Goal: Use online tool/utility: Utilize a website feature to perform a specific function

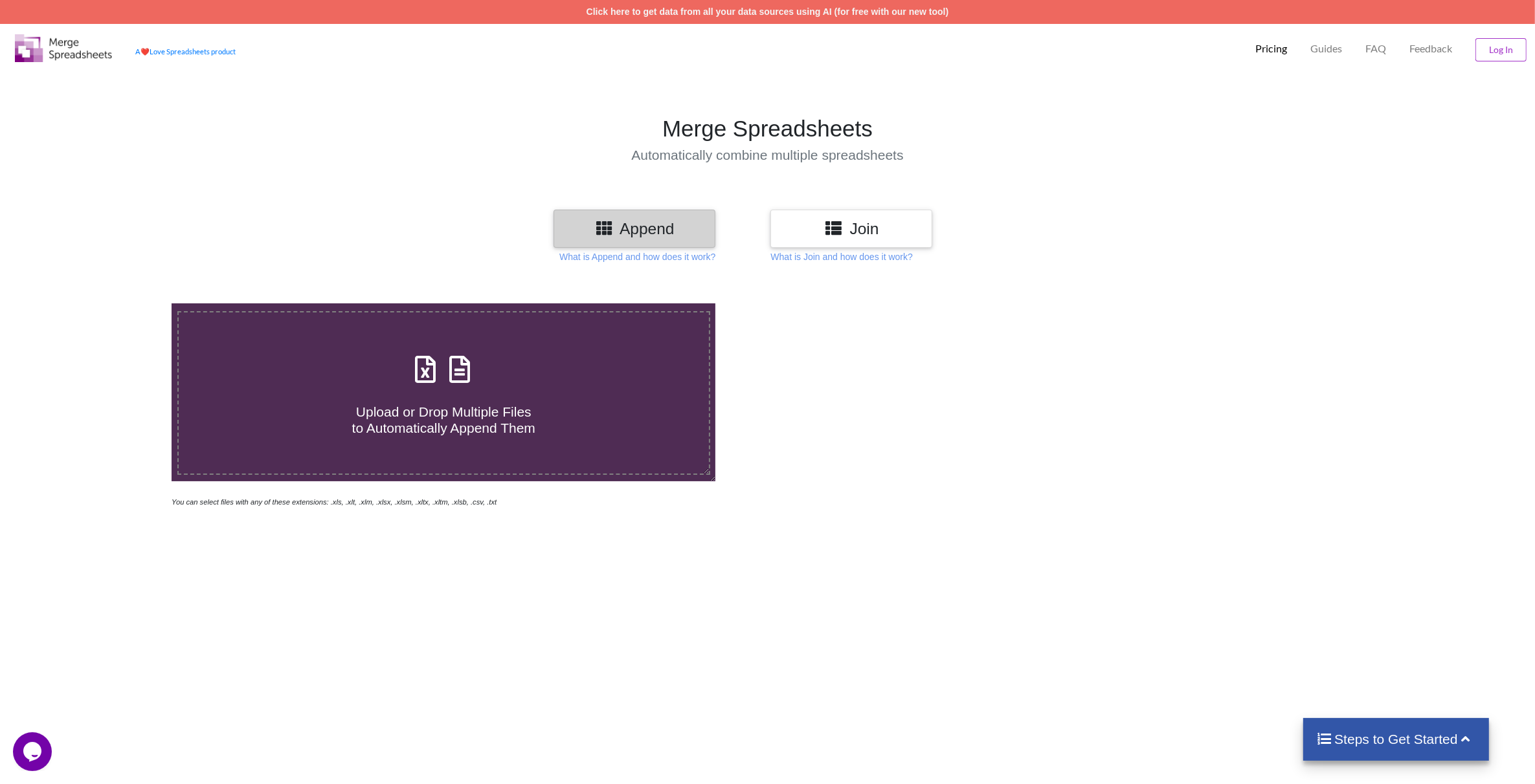
click at [409, 376] on icon at bounding box center [425, 362] width 33 height 27
click at [113, 303] on input "Upload or Drop Multiple Files to Automatically Append Them" at bounding box center [113, 303] width 0 height 0
type input "C:\fakepath\Batch_1.xlsx"
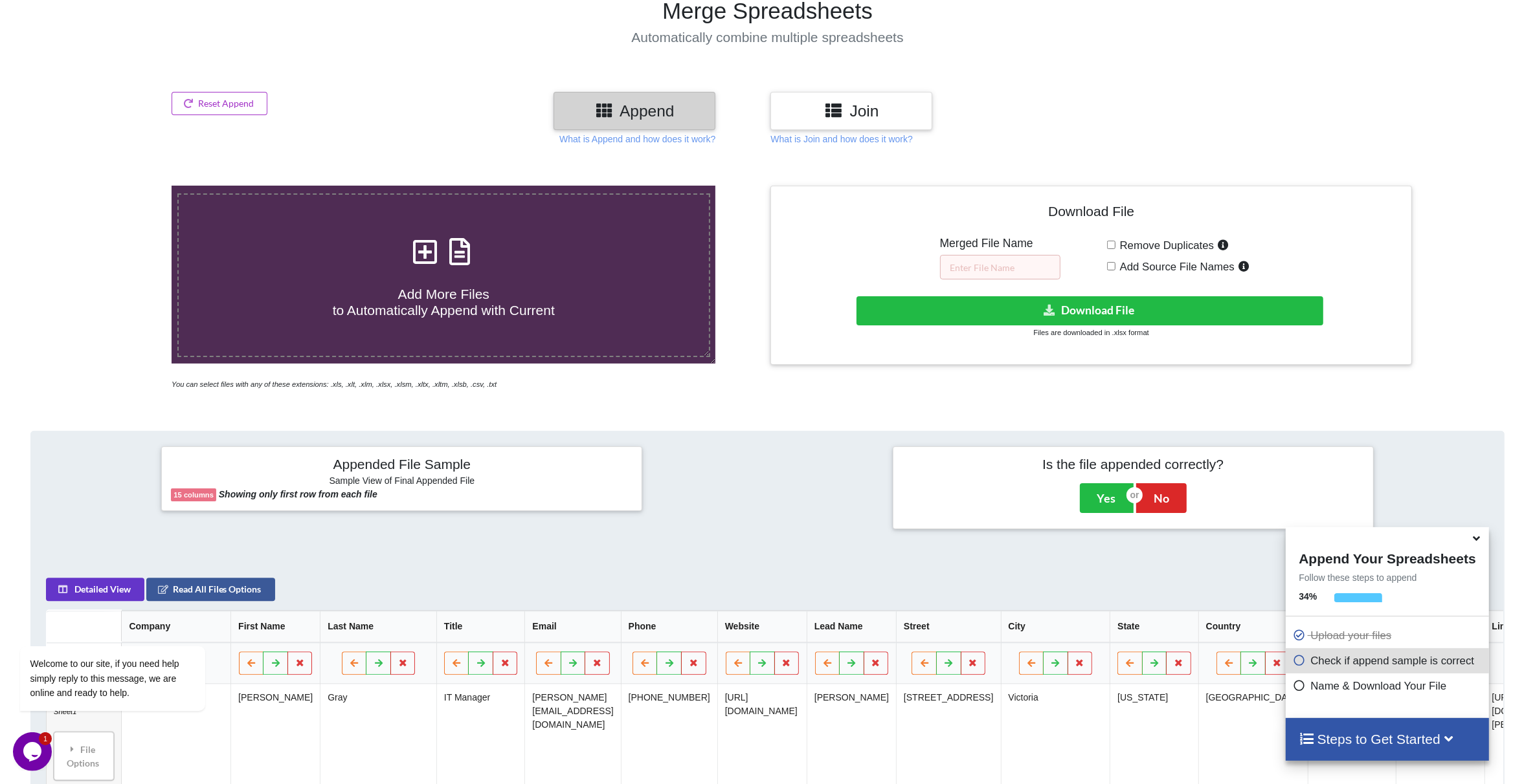
scroll to position [81, 0]
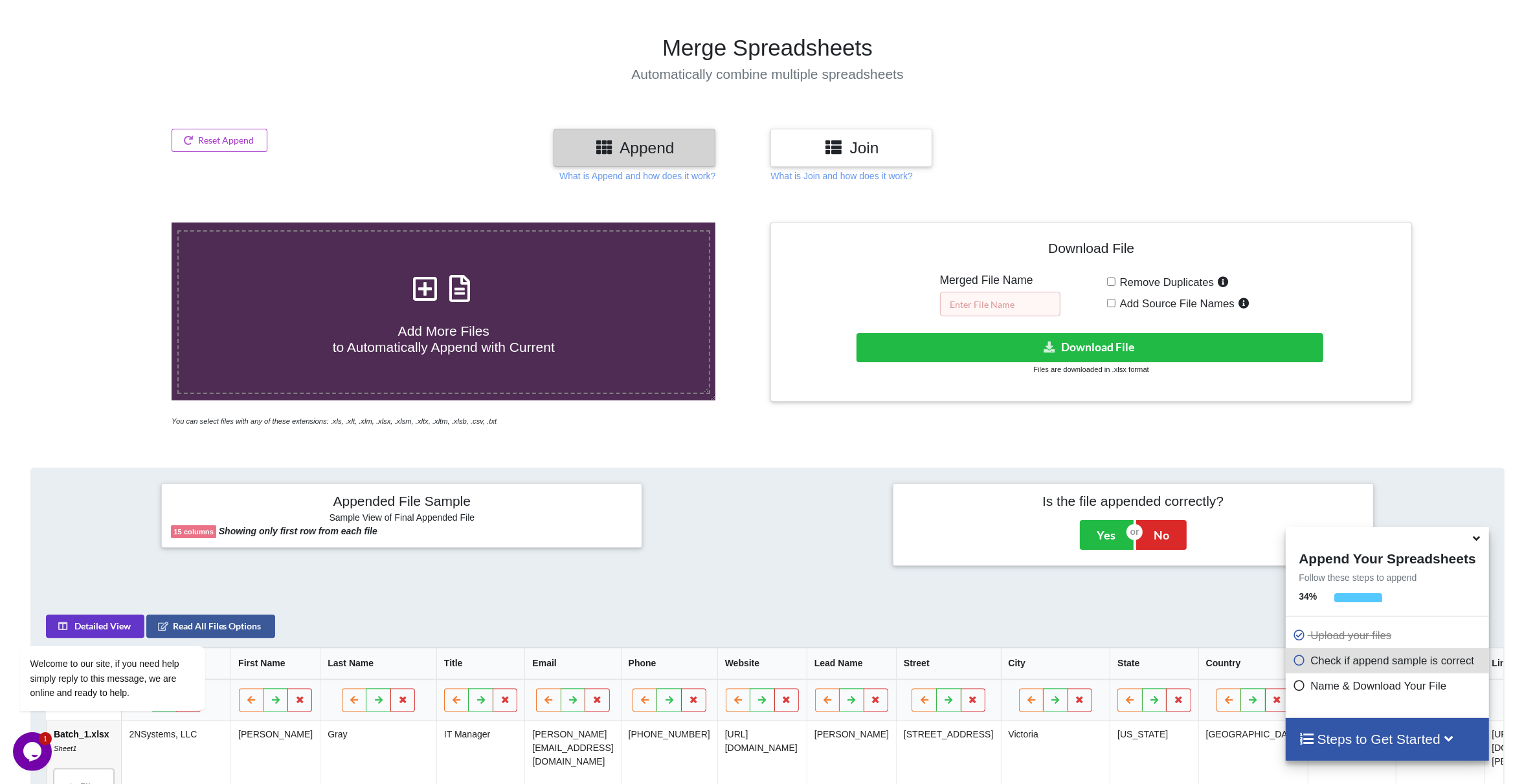
click at [998, 305] on input "text" at bounding box center [999, 303] width 120 height 24
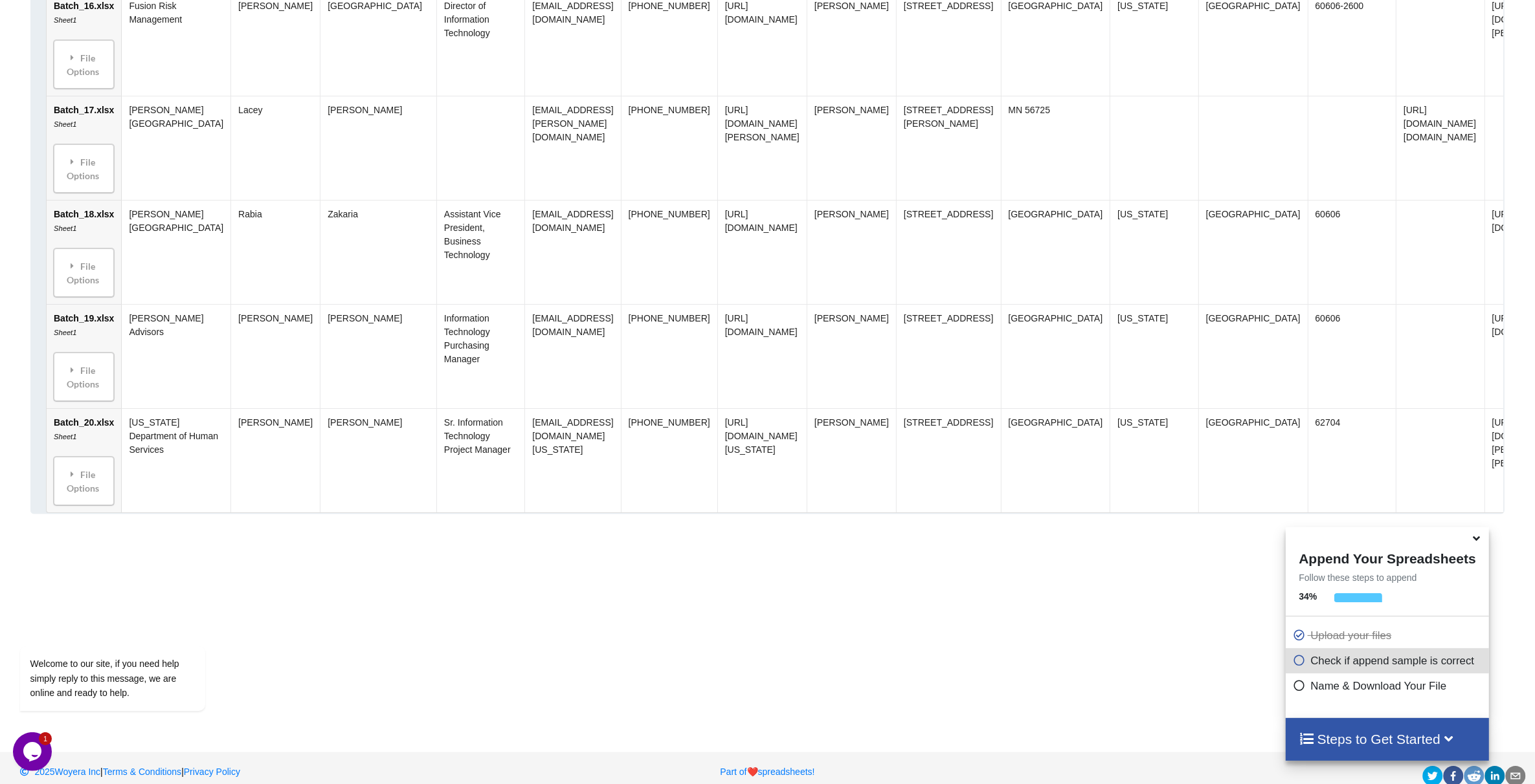
scroll to position [2404, 0]
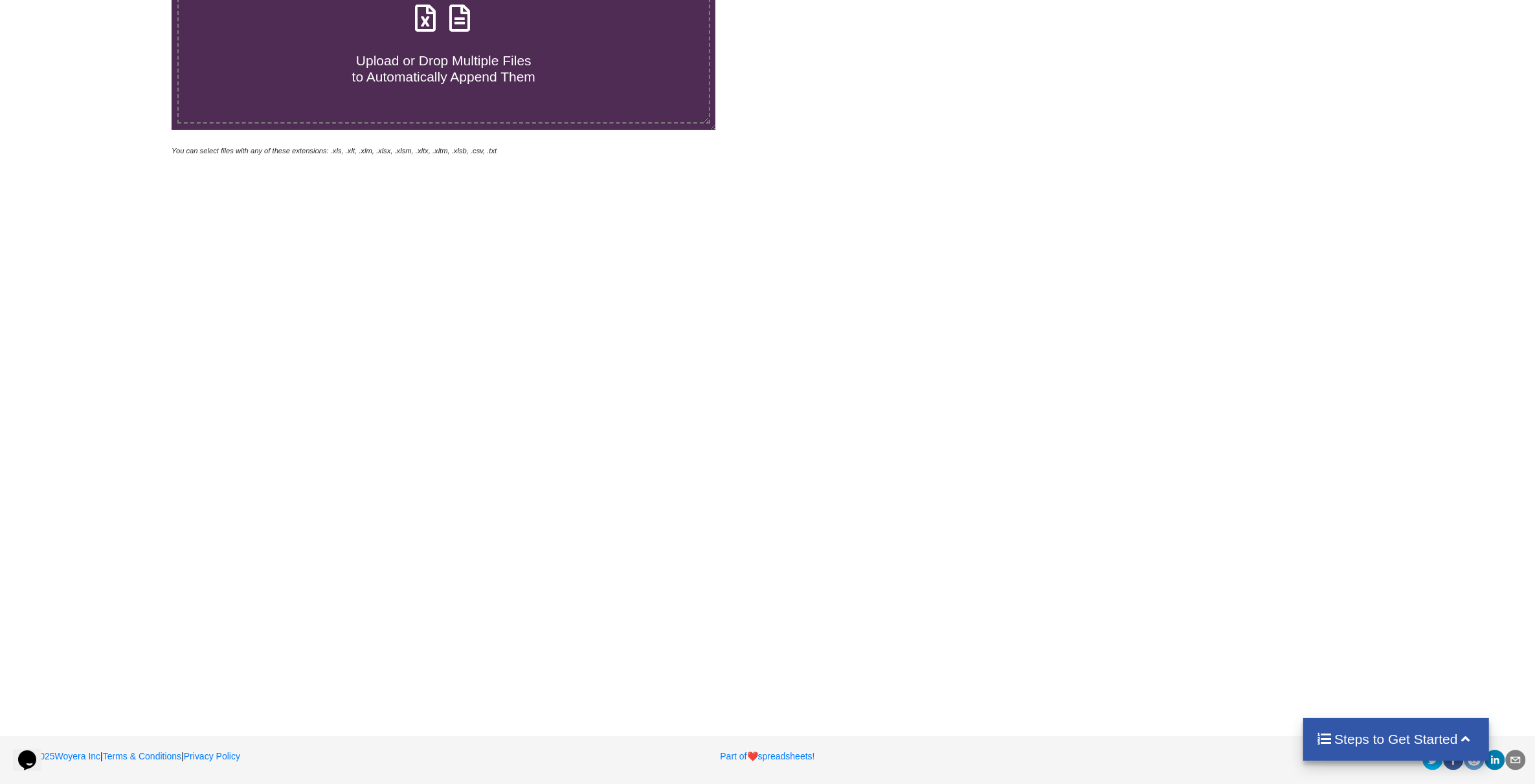
scroll to position [28, 0]
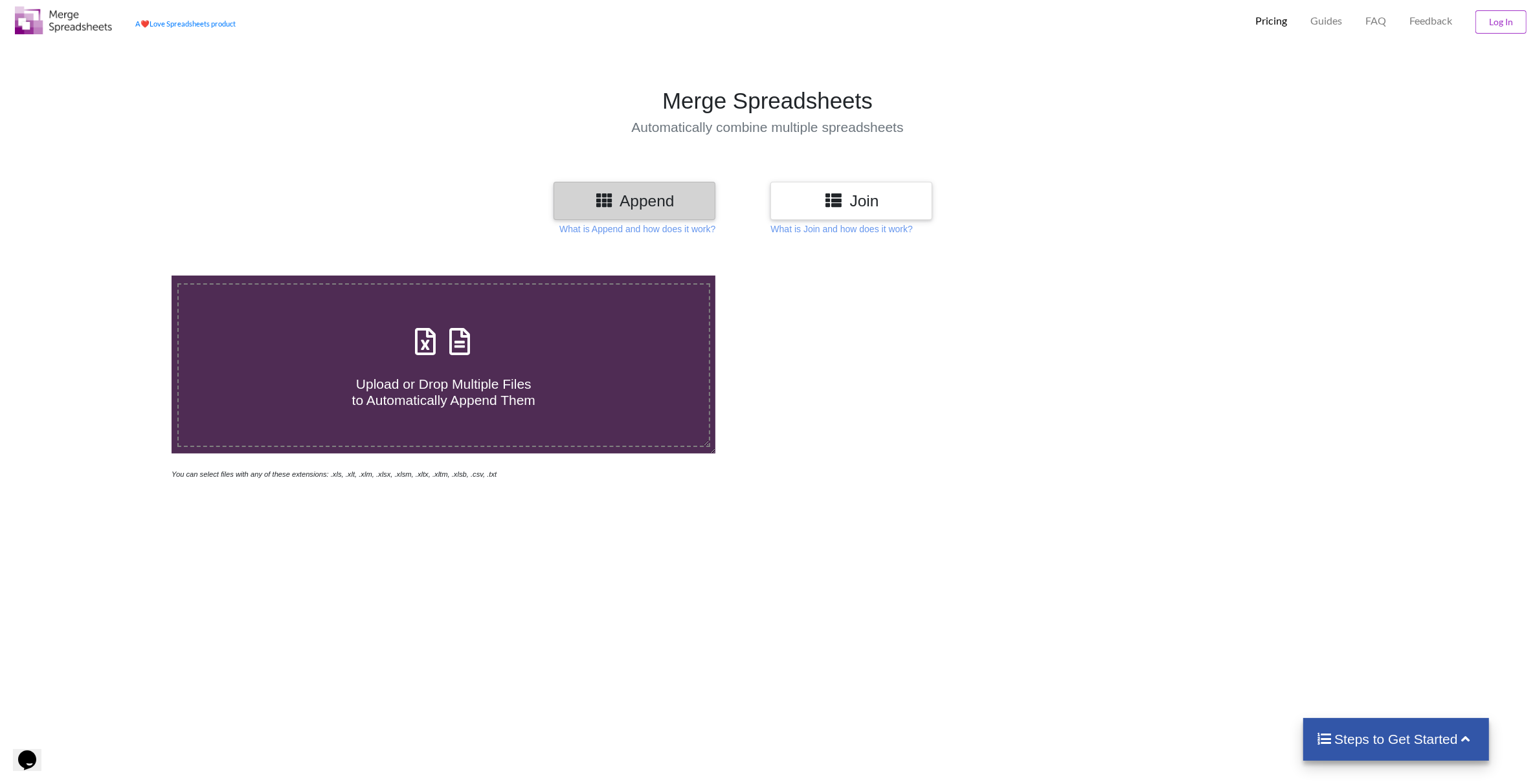
click at [416, 383] on span "Upload or Drop Multiple Files to Automatically Append Them" at bounding box center [444, 392] width 183 height 31
click at [113, 275] on input "Upload or Drop Multiple Files to Automatically Append Them" at bounding box center [113, 275] width 0 height 0
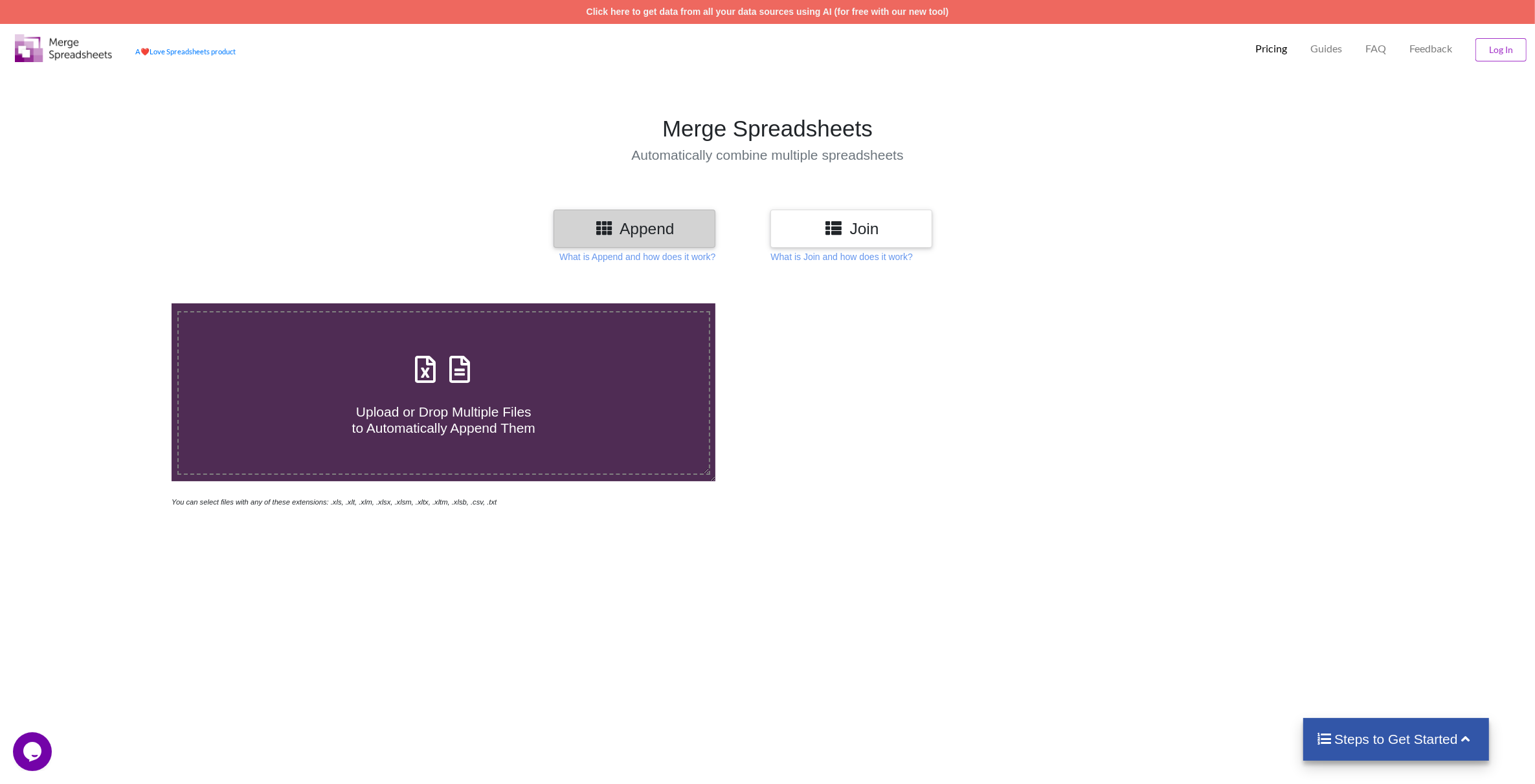
click at [448, 364] on icon at bounding box center [459, 362] width 33 height 27
click at [113, 303] on input "Upload or Drop Multiple Files to Automatically Append Them" at bounding box center [113, 303] width 0 height 0
type input "C:\fakepath\Batch_1.xlsx"
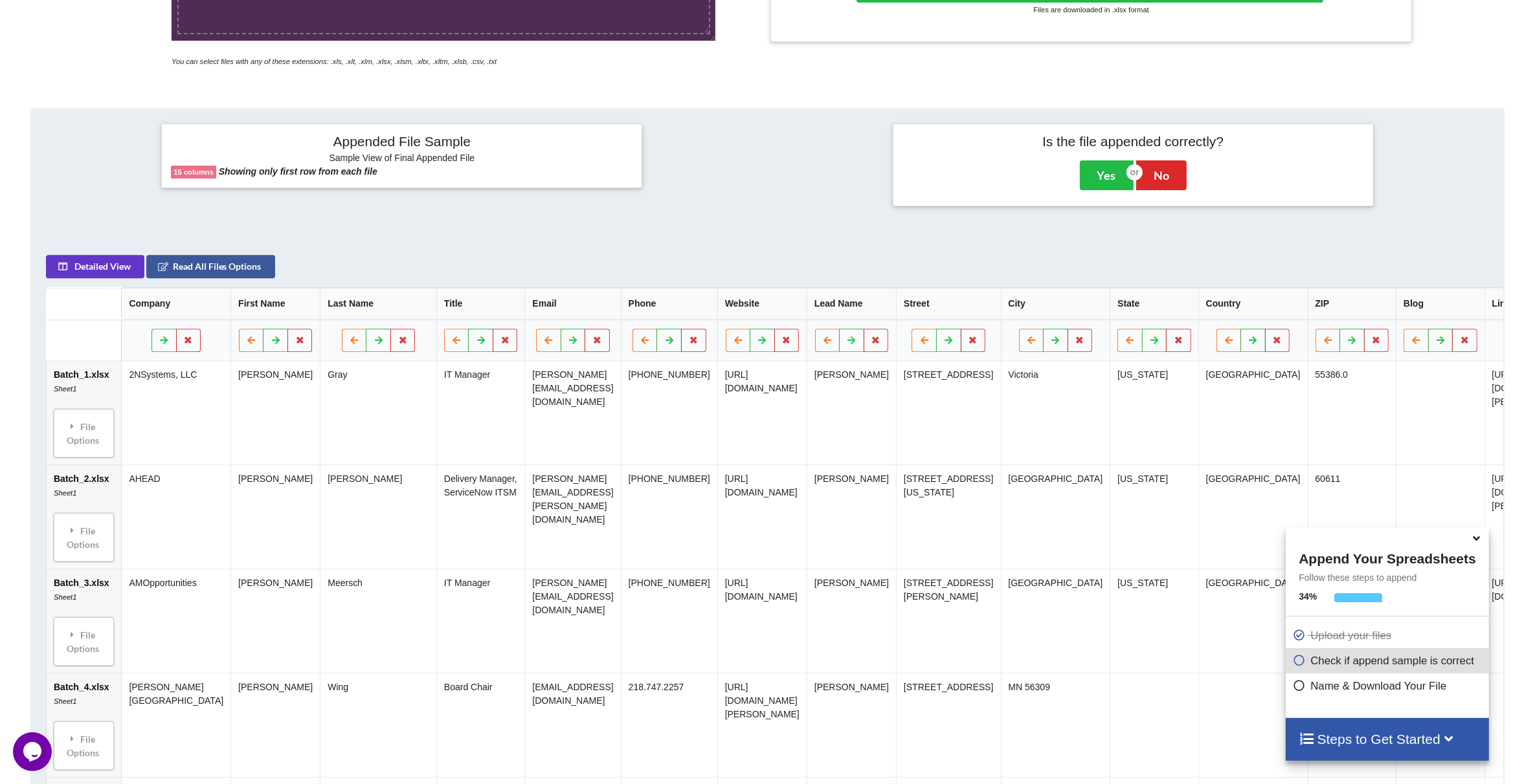
scroll to position [140, 0]
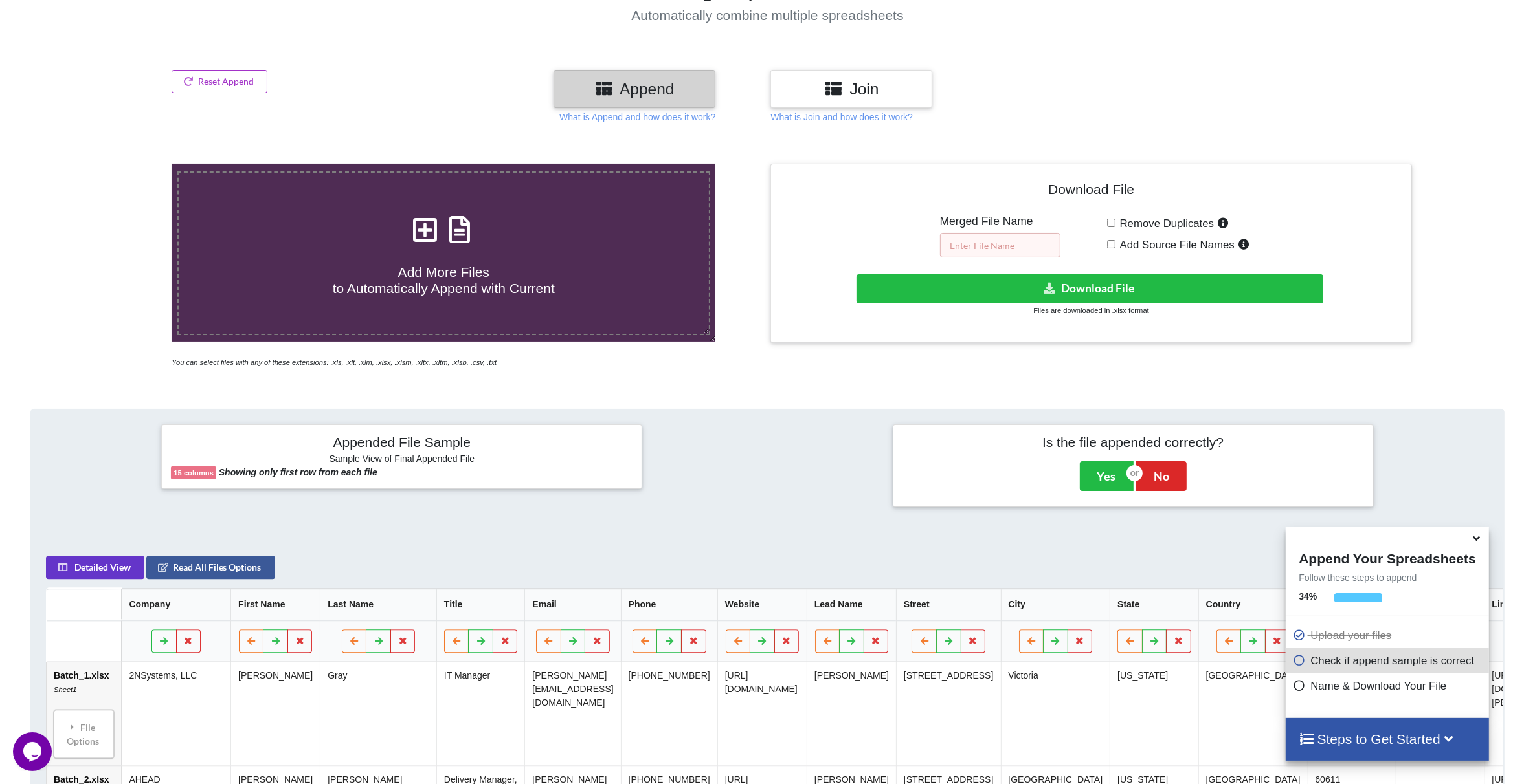
click at [1028, 241] on input "text" at bounding box center [999, 244] width 120 height 24
type input "Leads_List-File1_Batche1-20.xlsx"
click at [1056, 286] on button "Download File" at bounding box center [1089, 289] width 466 height 29
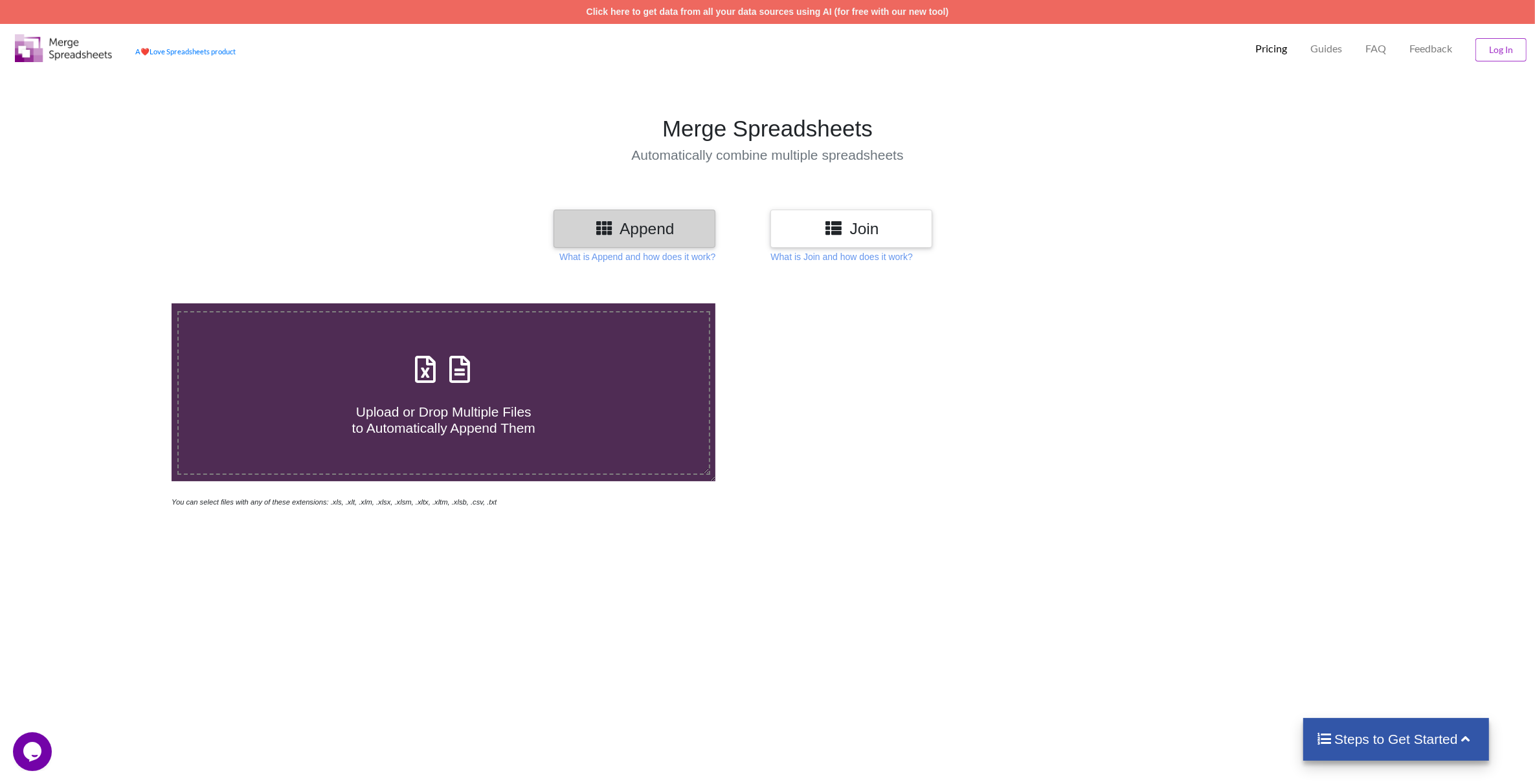
click at [437, 374] on icon at bounding box center [425, 362] width 33 height 27
click at [113, 303] on input "Upload or Drop Multiple Files to Automatically Append Them" at bounding box center [113, 303] width 0 height 0
type input "C:\fakepath\Batch_21.xlsx"
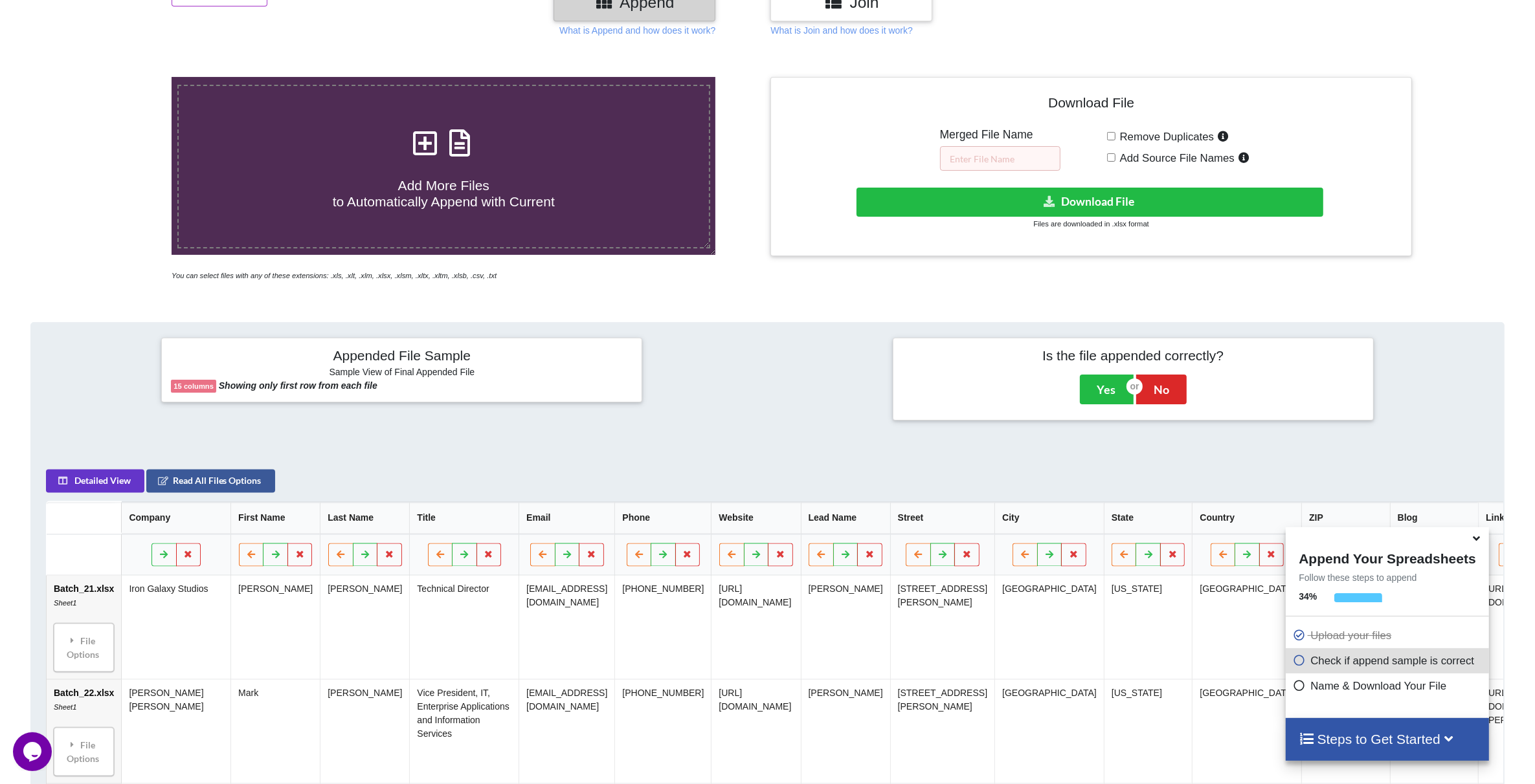
scroll to position [225, 0]
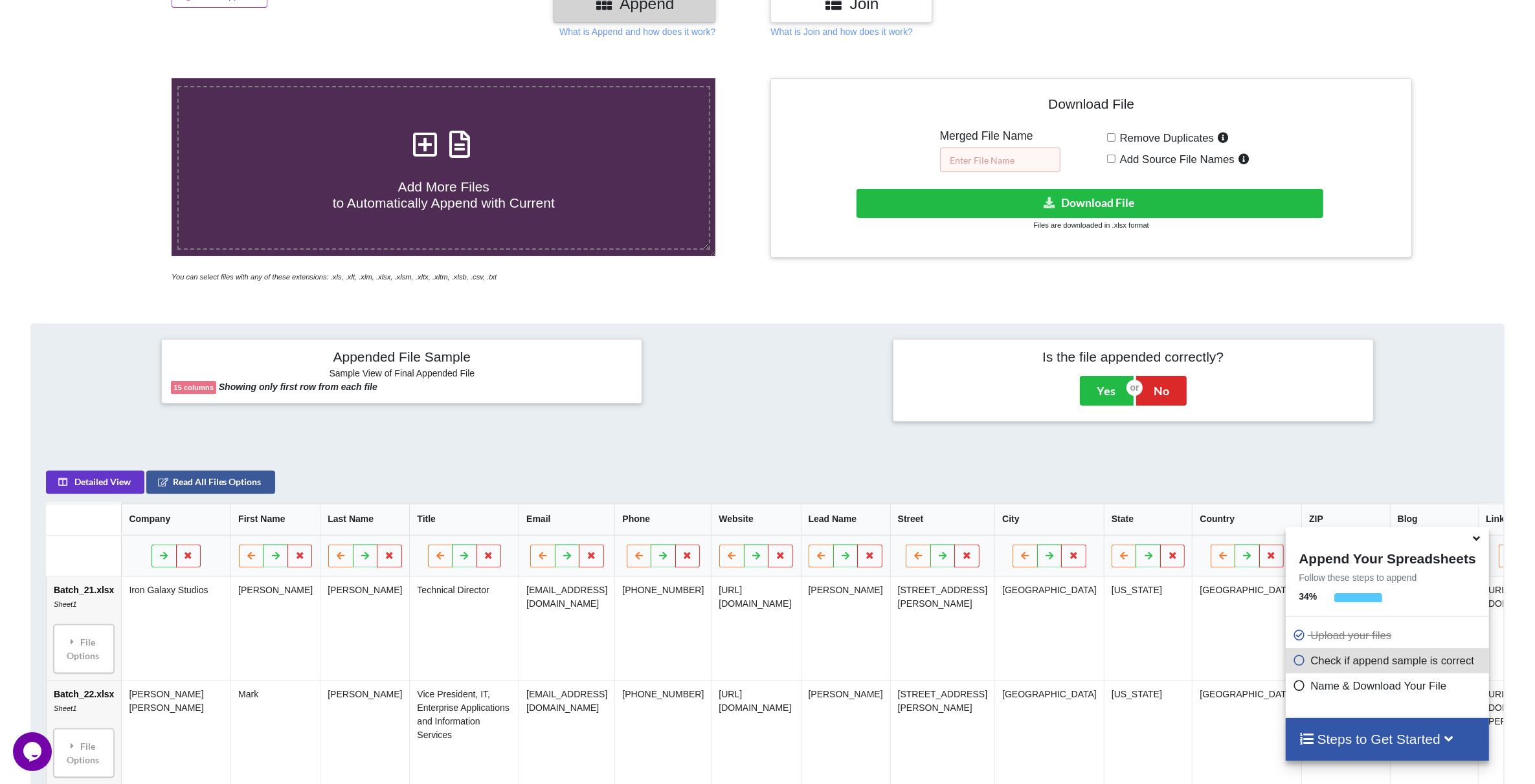
click at [988, 153] on input "text" at bounding box center [999, 159] width 120 height 24
paste input "Leads_List-File1_Batche1-20"
type input "Leads_List-File1_Batche21-47"
click at [1156, 204] on button "Download File" at bounding box center [1089, 203] width 466 height 29
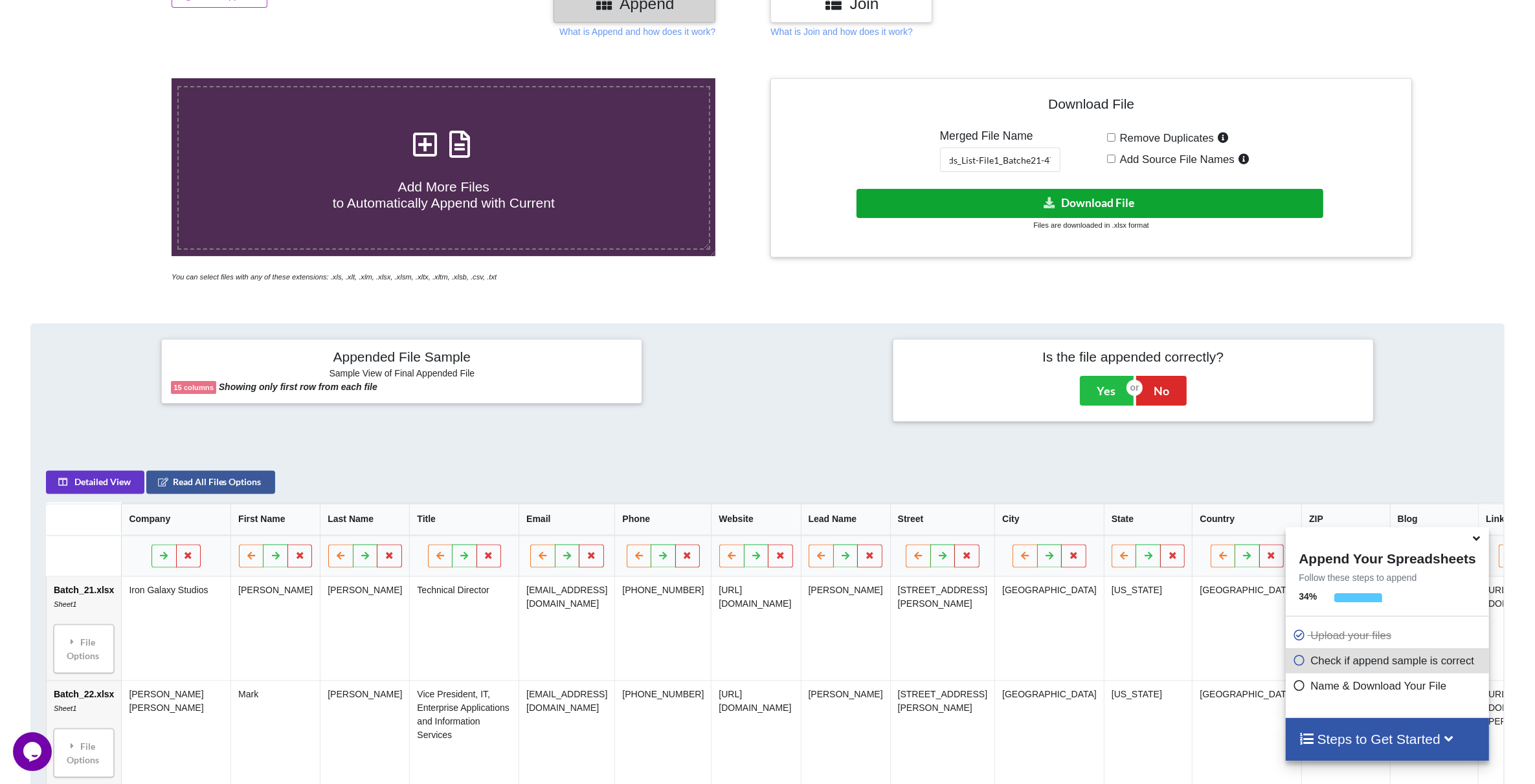
scroll to position [0, 0]
